Goal: Information Seeking & Learning: Learn about a topic

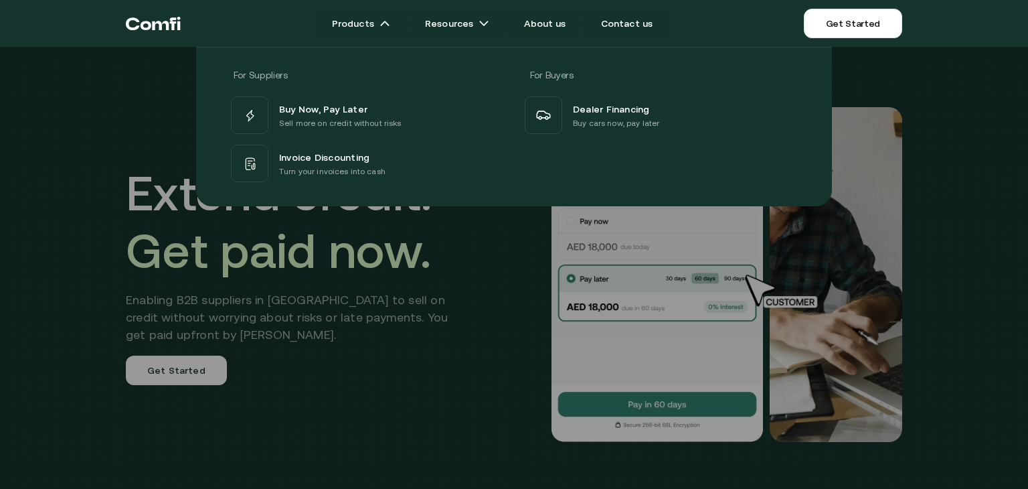
click at [129, 86] on div "For Suppliers For Buyers Buy Now, Pay Later Sell more on credit without risks I…" at bounding box center [514, 121] width 1028 height 169
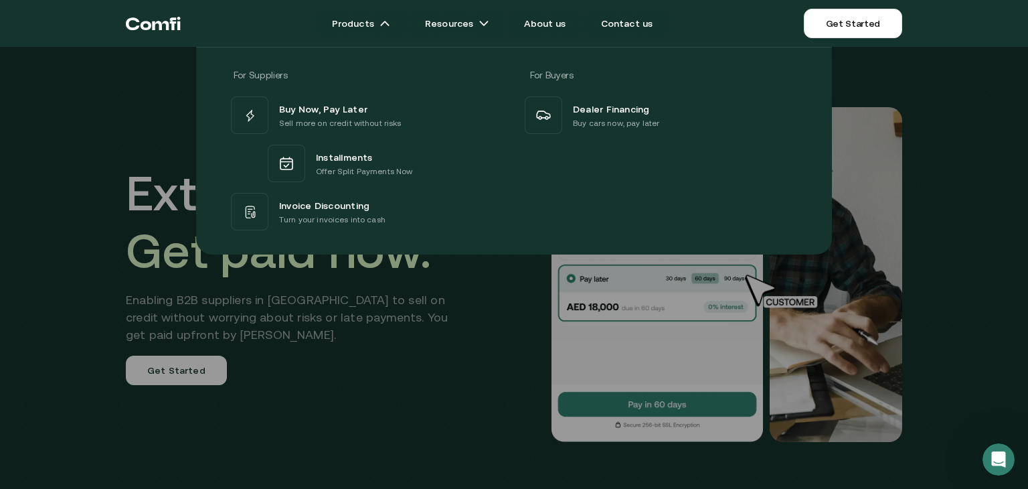
click at [173, 123] on div "For Suppliers For Buyers Buy Now, Pay Later Sell more on credit without risks I…" at bounding box center [514, 146] width 1028 height 218
click at [171, 108] on div "For Suppliers For Buyers Buy Now, Pay Later Sell more on credit without risks I…" at bounding box center [514, 146] width 1028 height 218
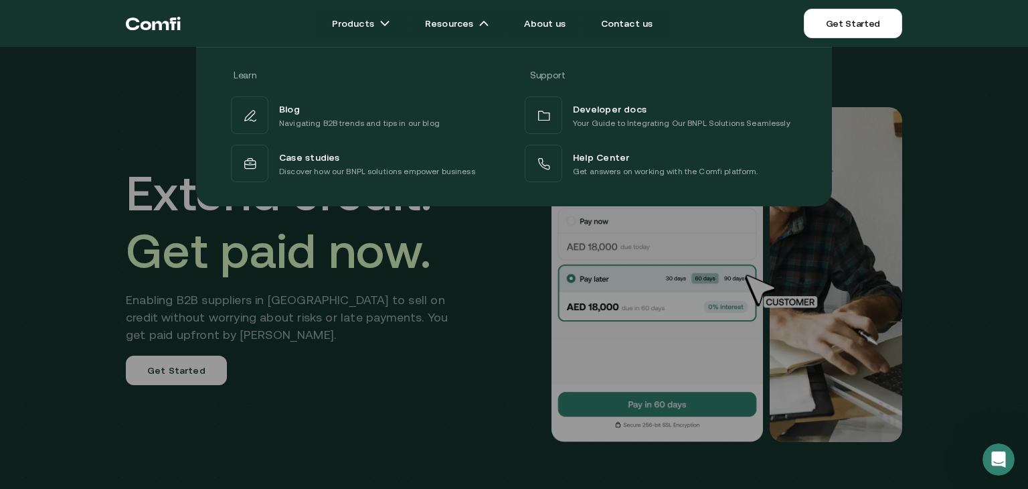
click at [129, 145] on div "Learn Support Blog Navigating B2B trends and tips in our blog Developer docs Yo…" at bounding box center [514, 121] width 1028 height 169
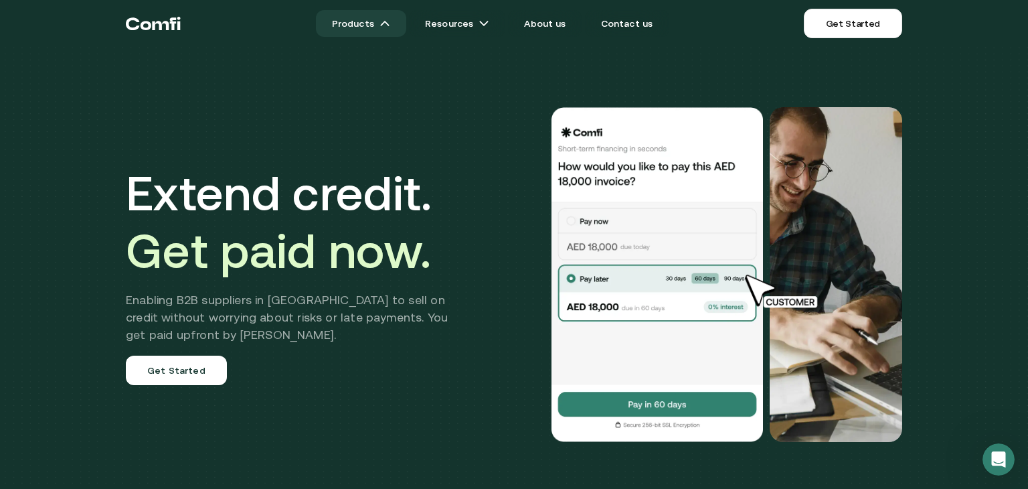
click at [372, 23] on link "Products" at bounding box center [361, 23] width 90 height 27
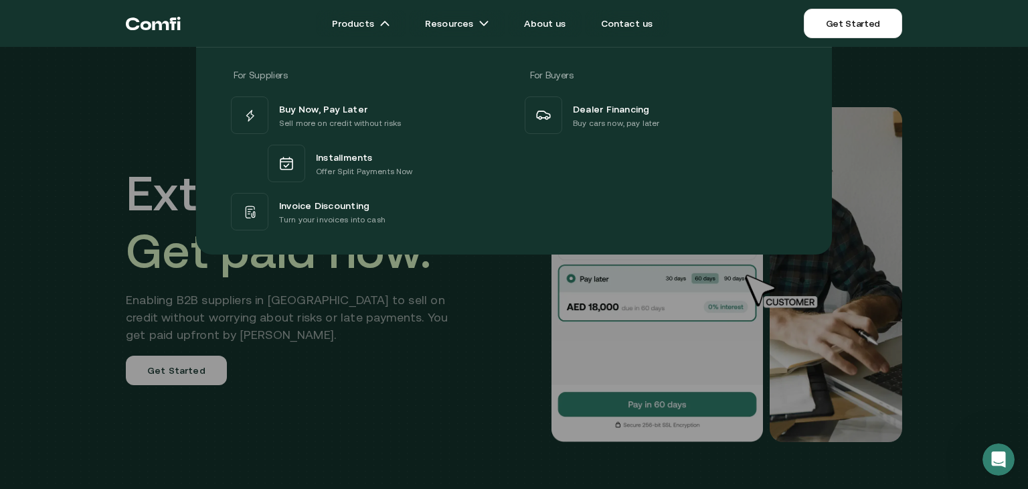
click at [181, 166] on div "For Suppliers For Buyers Buy Now, Pay Later Sell more on credit without risks I…" at bounding box center [514, 146] width 1028 height 218
click at [147, 94] on div "For Suppliers For Buyers Buy Now, Pay Later Sell more on credit without risks I…" at bounding box center [514, 146] width 1028 height 218
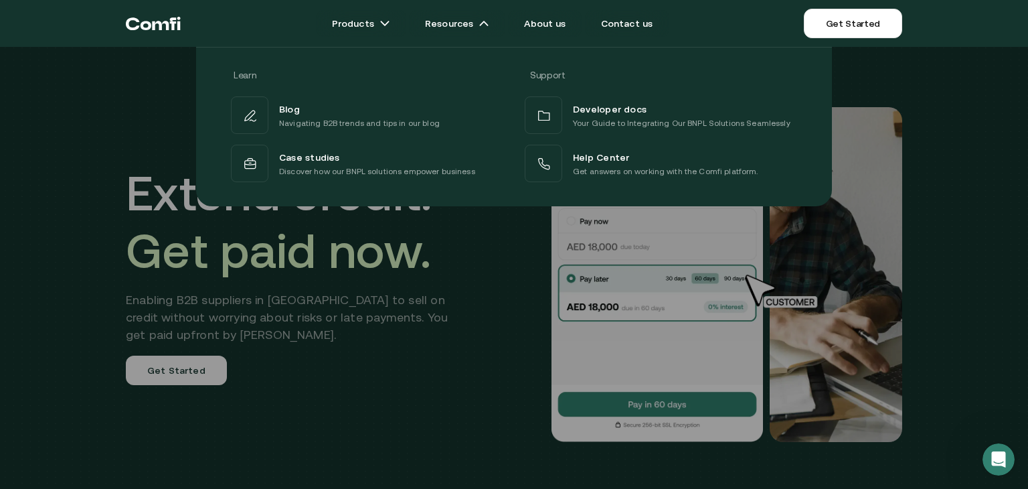
click at [152, 100] on div "Learn Support Blog Navigating B2B trends and tips in our blog Developer docs Yo…" at bounding box center [514, 121] width 1028 height 169
click at [149, 84] on div "Learn Support Blog Navigating B2B trends and tips in our blog Developer docs Yo…" at bounding box center [514, 121] width 1028 height 169
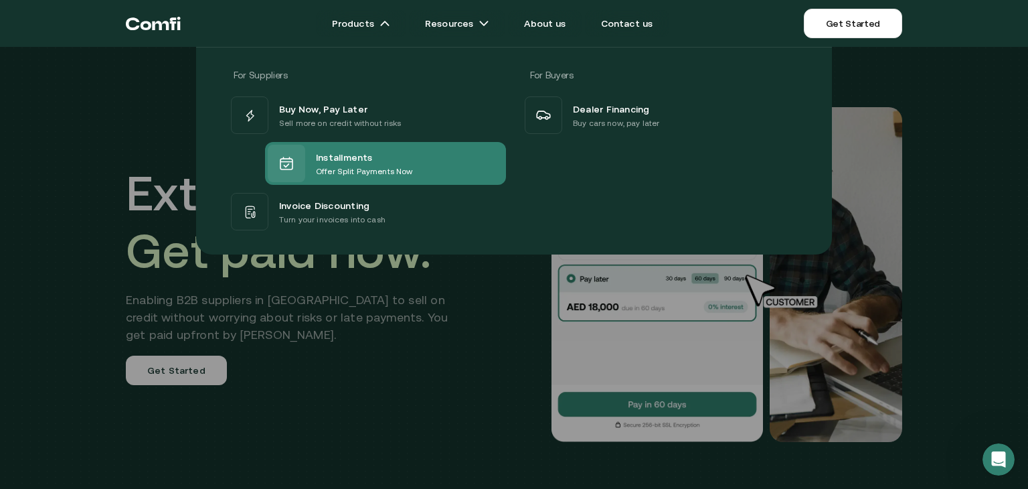
click at [301, 143] on div "Installments Offer Split Payments Now" at bounding box center [385, 163] width 241 height 43
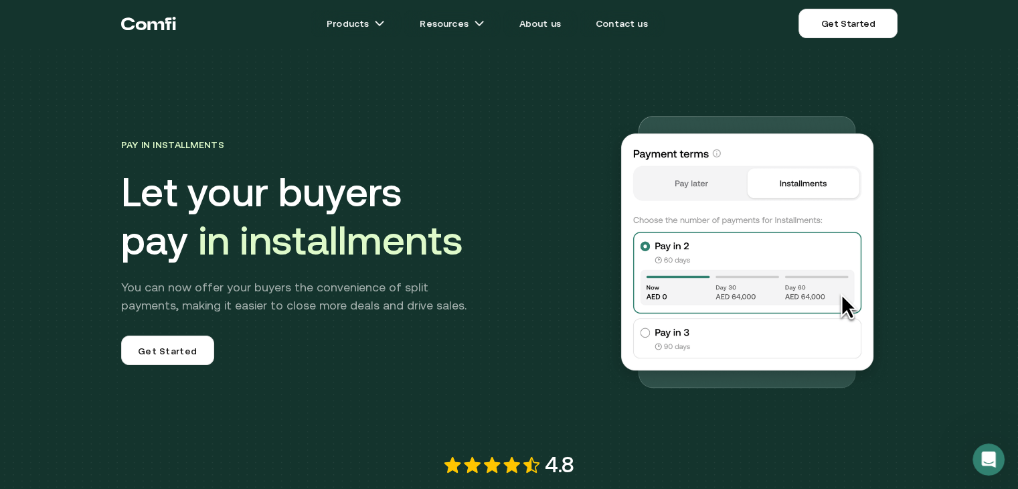
click at [696, 179] on img at bounding box center [747, 250] width 300 height 300
click at [791, 180] on img at bounding box center [747, 250] width 300 height 300
